Goal: Transaction & Acquisition: Purchase product/service

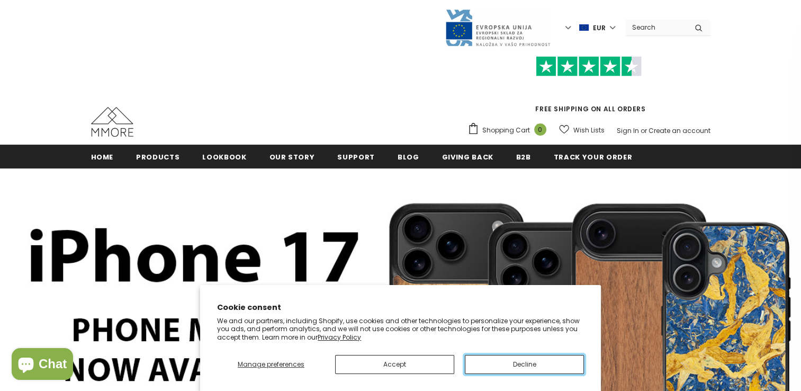
click at [505, 364] on button "Decline" at bounding box center [524, 364] width 119 height 19
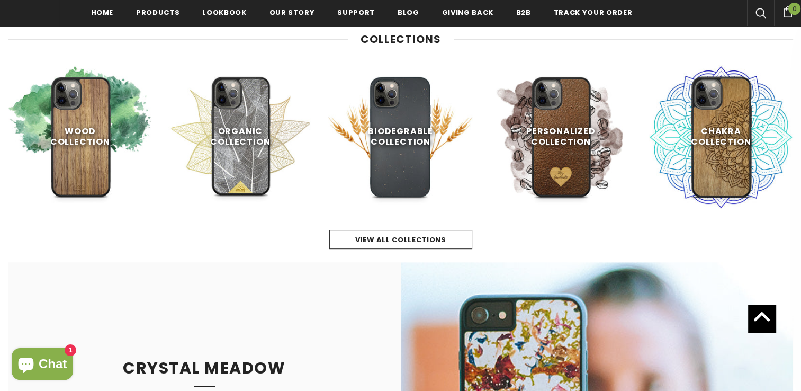
scroll to position [513, 0]
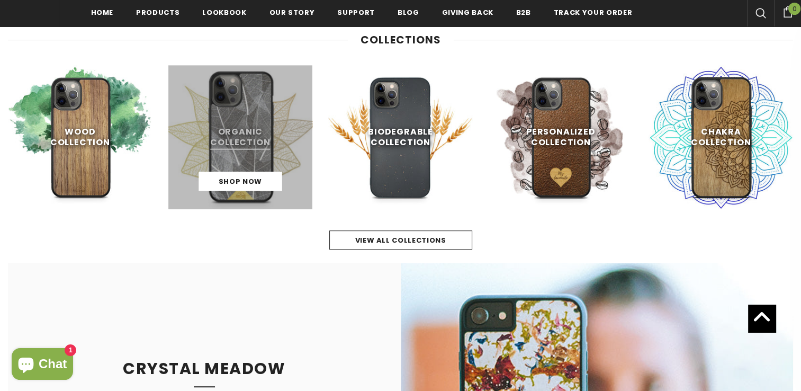
click at [233, 166] on link at bounding box center [240, 137] width 145 height 145
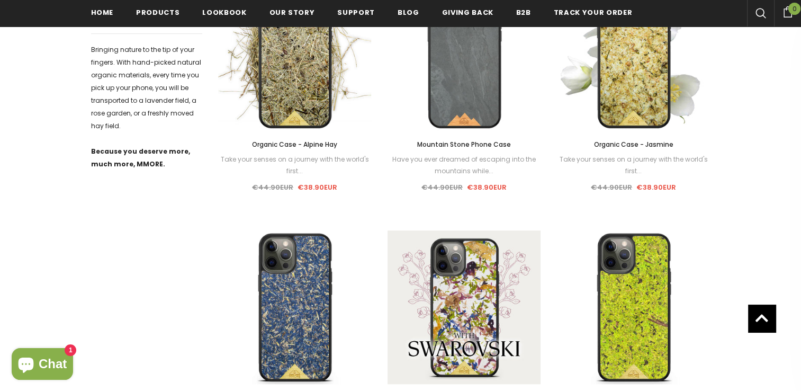
scroll to position [561, 0]
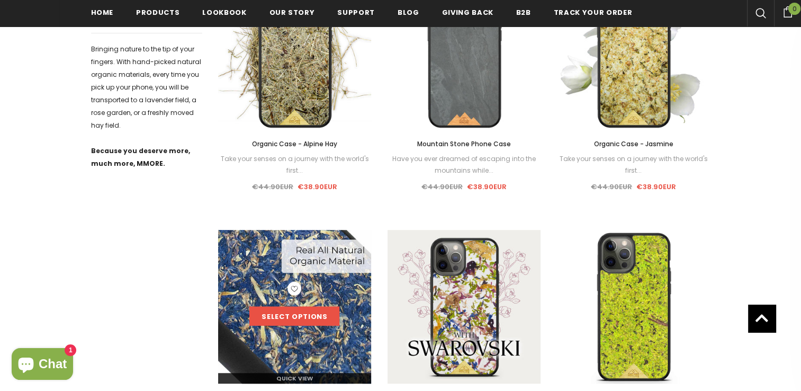
click at [312, 307] on link "Select options" at bounding box center [294, 316] width 90 height 19
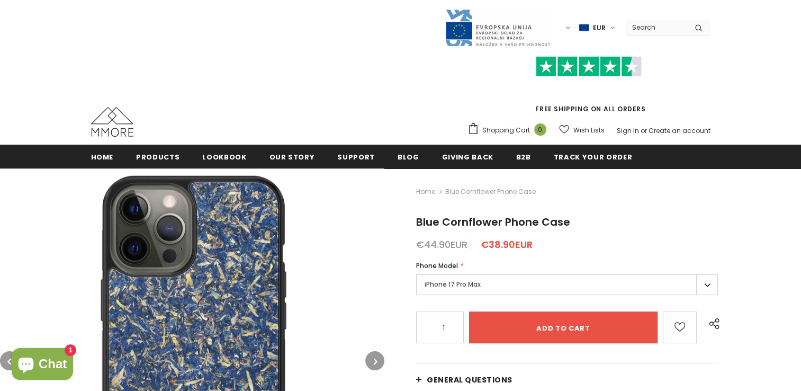
click at [543, 282] on label "iPhone 17 Pro Max" at bounding box center [567, 284] width 302 height 21
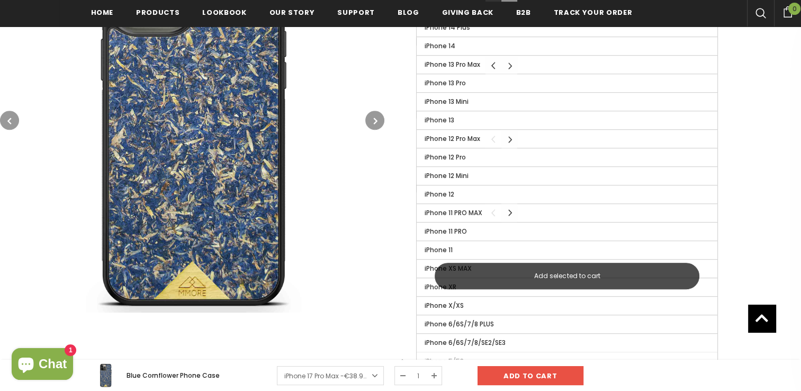
scroll to position [561, 0]
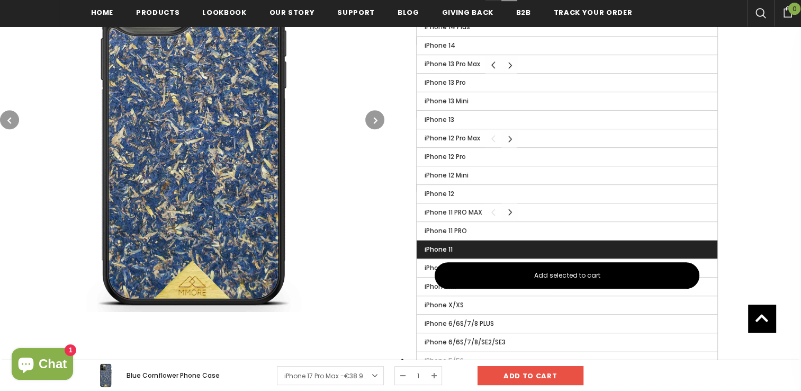
click at [481, 244] on label "iPhone 11" at bounding box center [567, 249] width 301 height 18
click at [0, 0] on input "iPhone 11" at bounding box center [0, 0] width 0 height 0
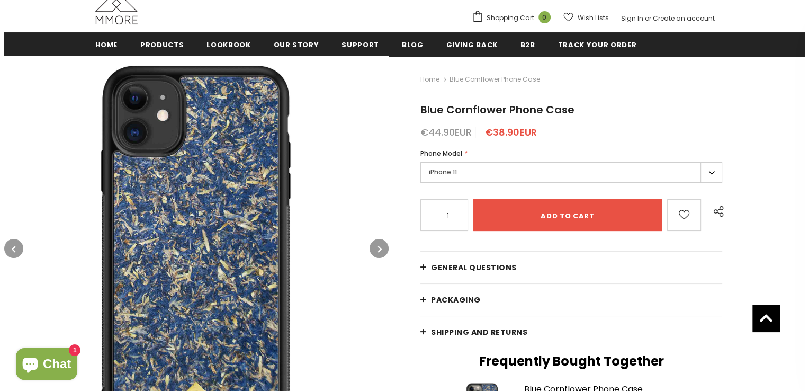
scroll to position [109, 0]
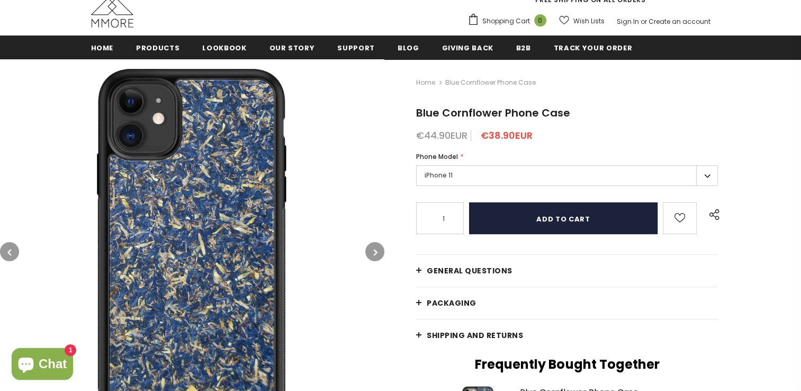
click at [574, 228] on input "Add to cart" at bounding box center [563, 218] width 188 height 32
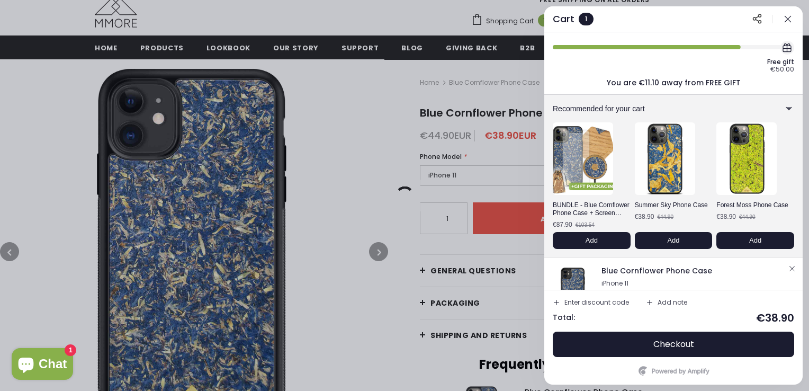
click at [668, 305] on div "Add note" at bounding box center [673, 302] width 30 height 6
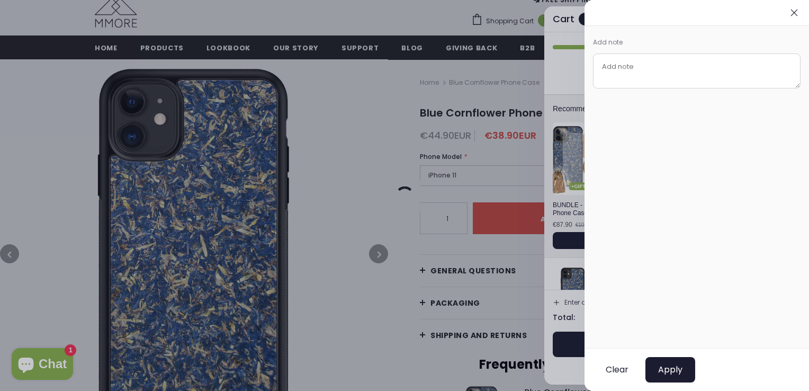
click at [646, 68] on textarea at bounding box center [697, 70] width 208 height 35
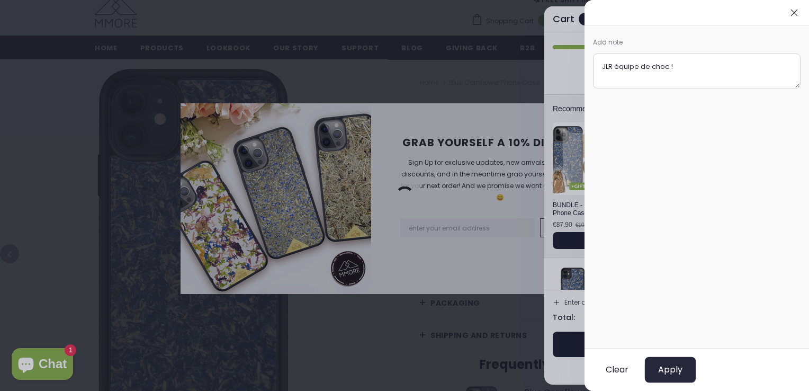
type textarea "JLR équipe de choc !"
click at [672, 372] on span "Apply" at bounding box center [670, 369] width 24 height 11
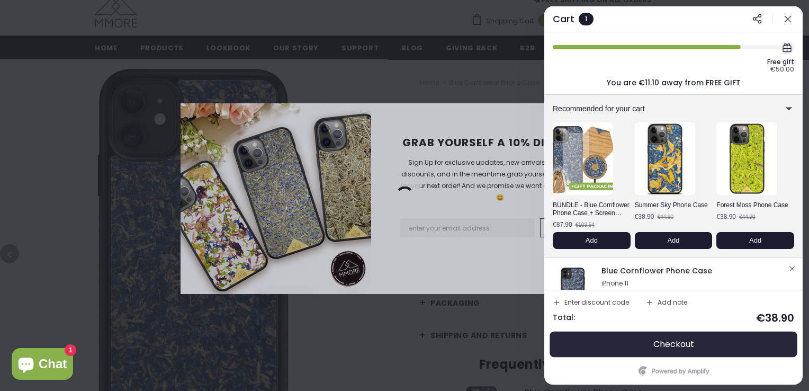
click at [663, 345] on span "Checkout" at bounding box center [673, 344] width 41 height 11
